Goal: Information Seeking & Learning: Learn about a topic

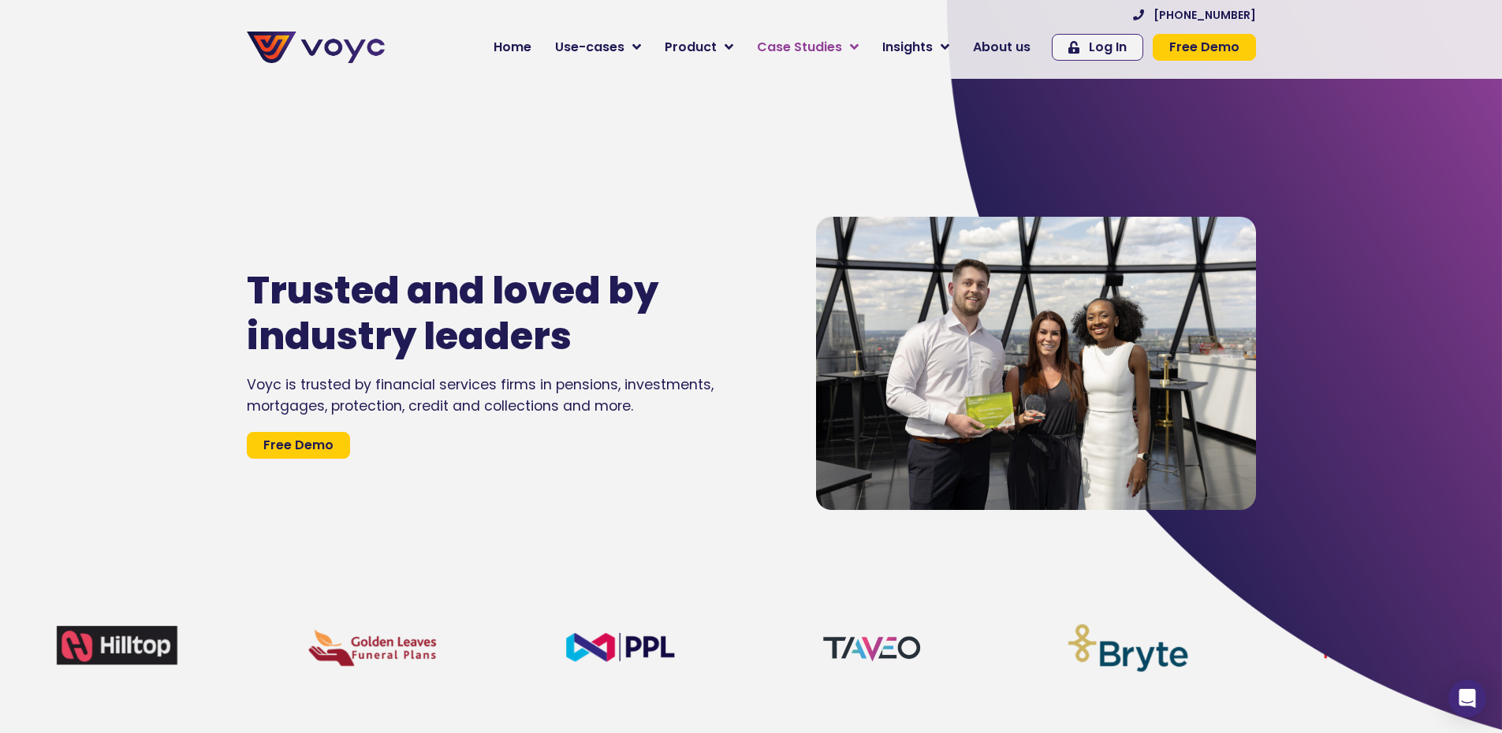
click at [814, 49] on span "Case Studies" at bounding box center [799, 47] width 85 height 19
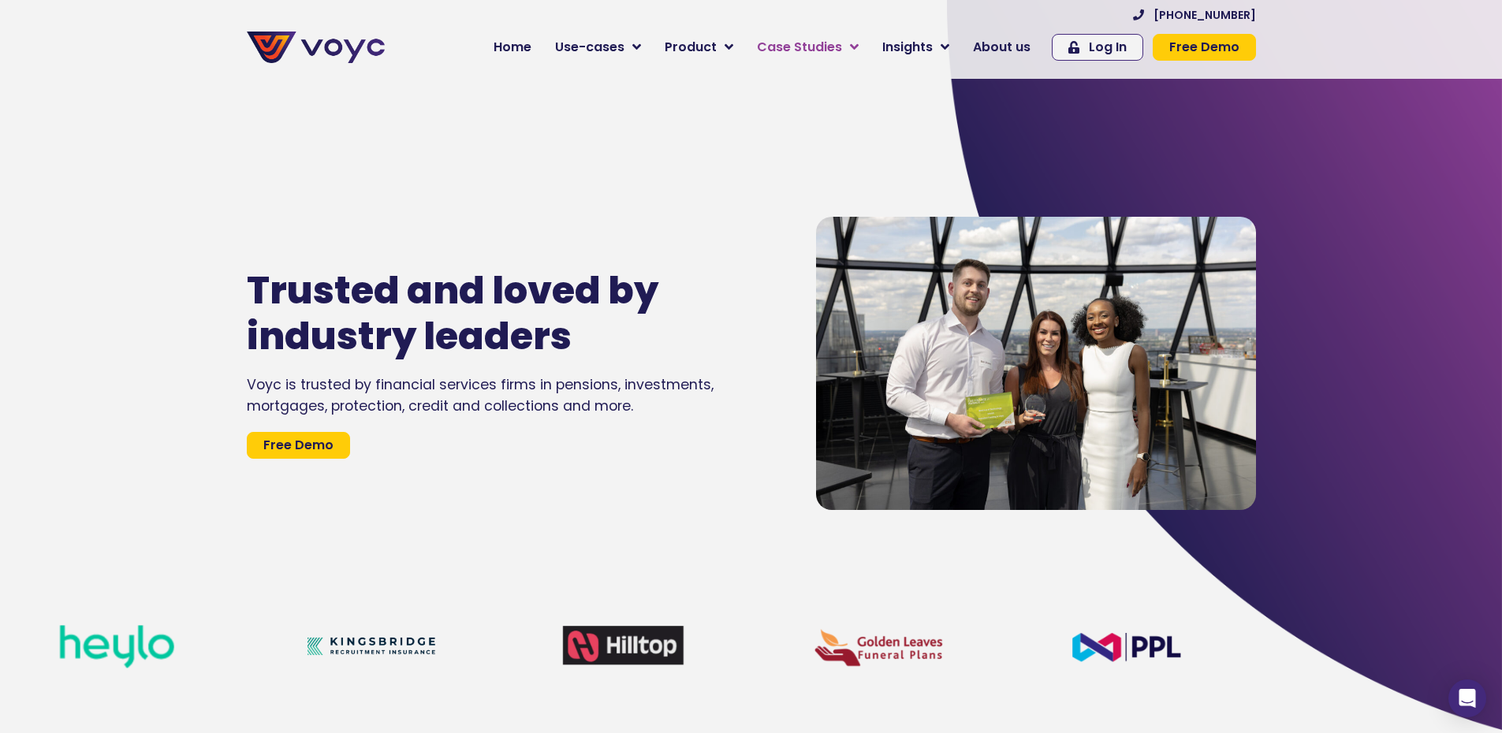
click at [858, 45] on icon at bounding box center [854, 47] width 9 height 14
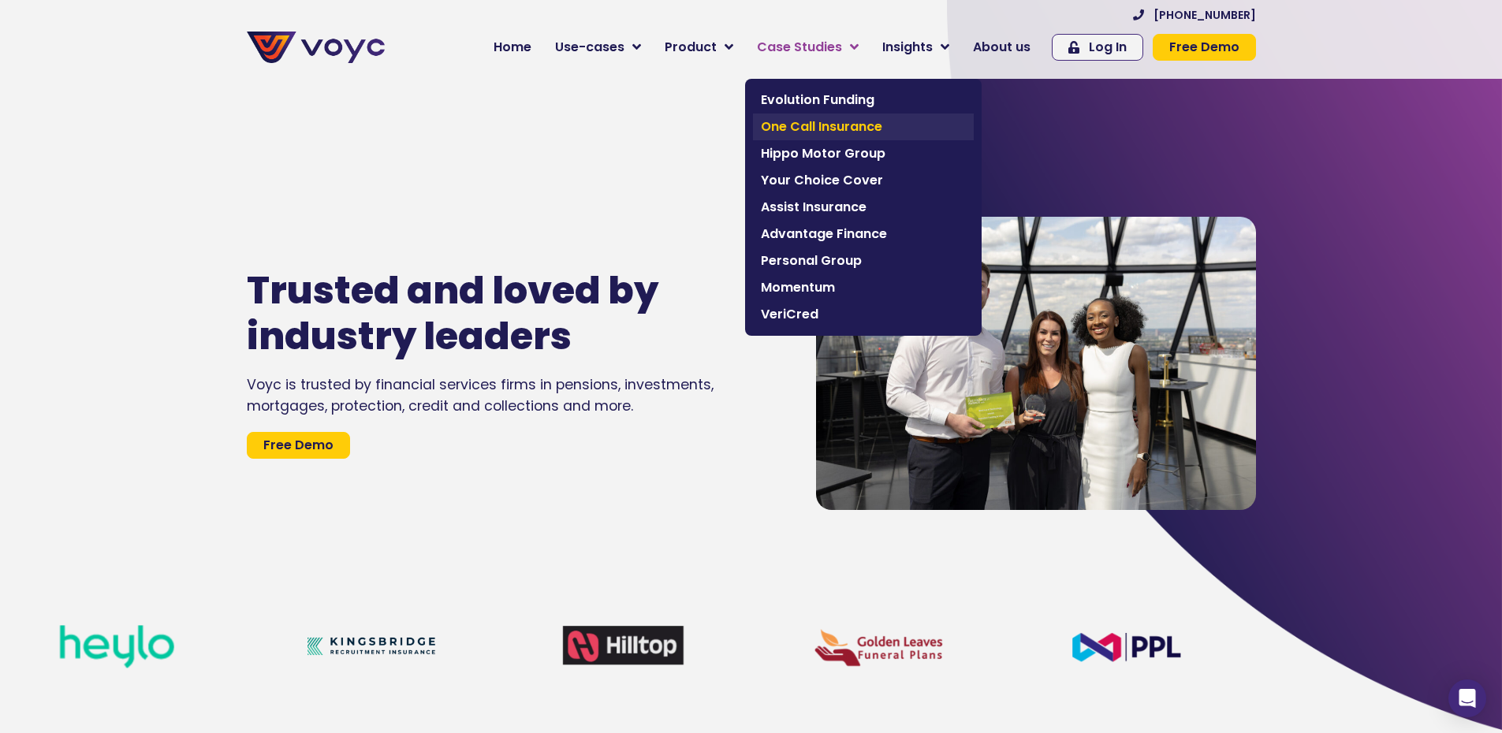
click at [810, 134] on span "One Call Insurance" at bounding box center [863, 126] width 205 height 19
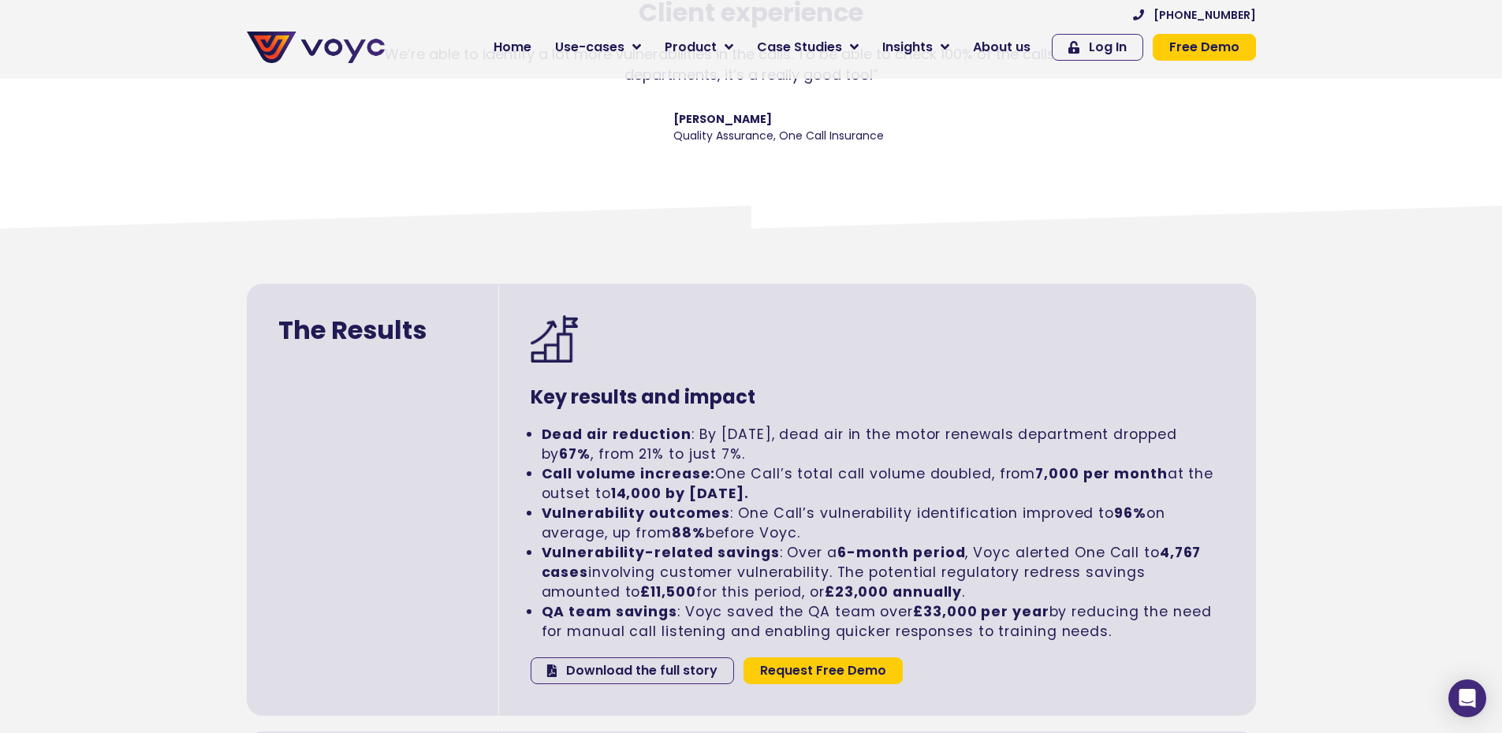
scroll to position [2444, 0]
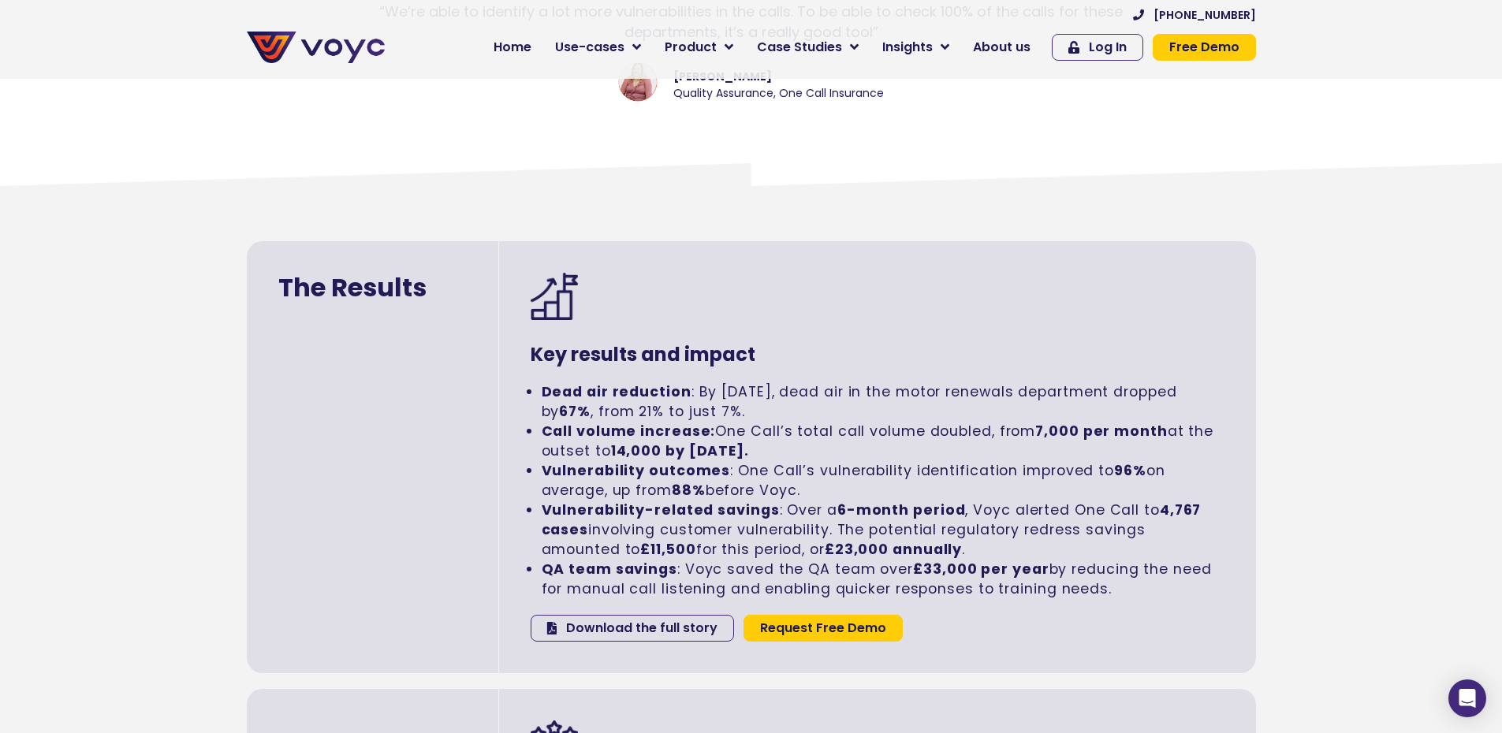
click at [905, 530] on li "Vulnerability-related savings : Over a 6-month period , Voyc alerted One Call t…" at bounding box center [883, 530] width 683 height 59
drag, startPoint x: 911, startPoint y: 570, endPoint x: 1111, endPoint y: 588, distance: 201.0
click at [1111, 588] on li "QA team savings : Voyc saved the QA team over £33,000 per year by reducing the …" at bounding box center [883, 579] width 683 height 39
copy li "£33,000 per year by reducing the need for manual call listening and enabling qu…"
click at [1201, 323] on div at bounding box center [877, 300] width 694 height 55
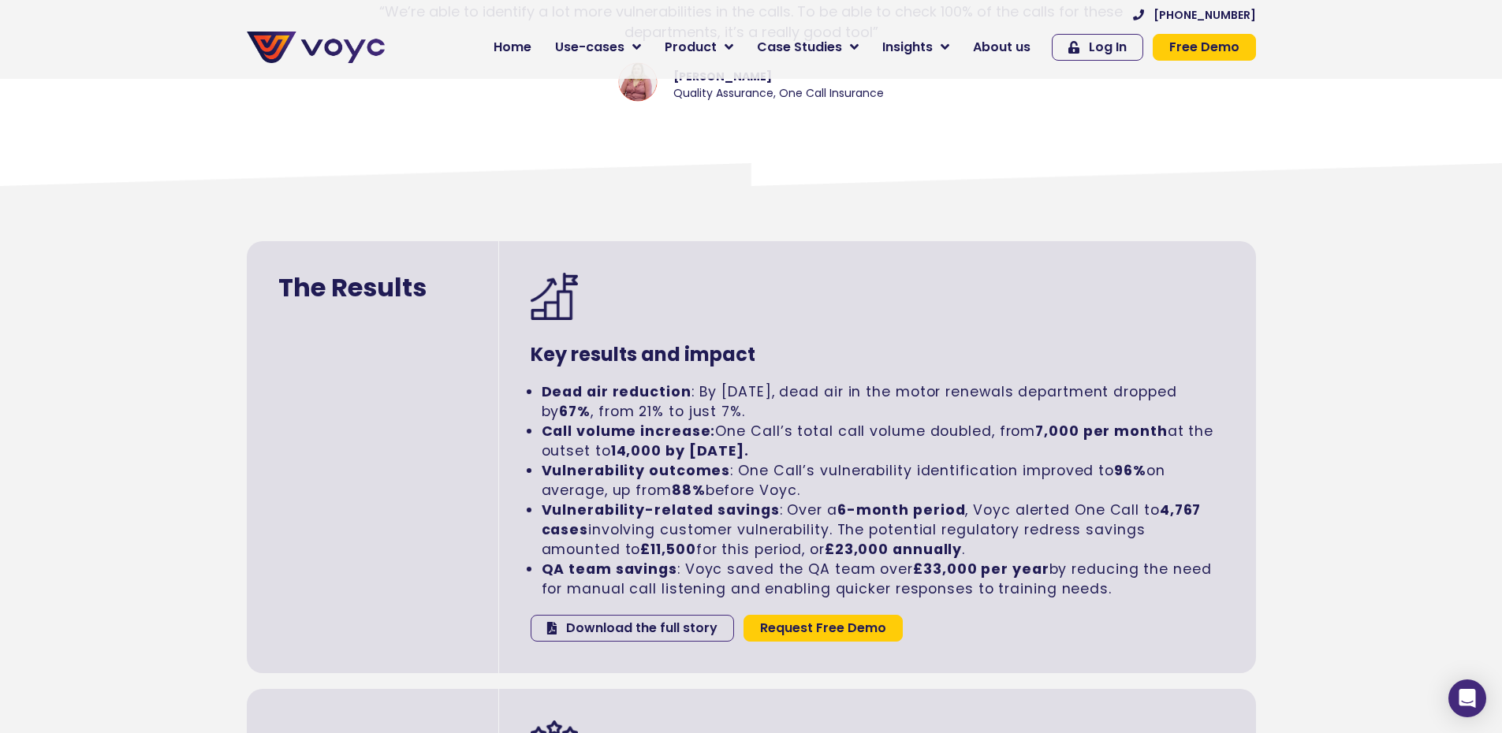
click at [794, 311] on div at bounding box center [877, 300] width 694 height 55
